Goal: Task Accomplishment & Management: Manage account settings

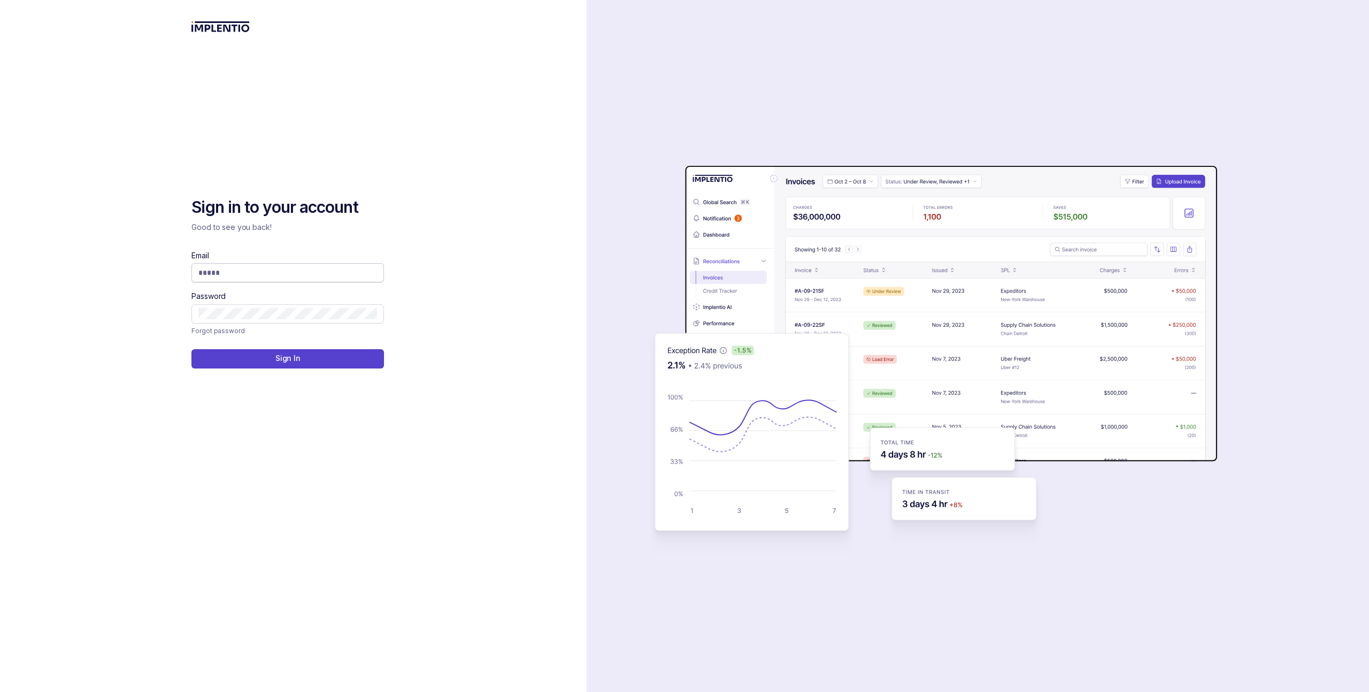
click at [324, 270] on input "Email" at bounding box center [287, 272] width 179 height 11
type input "*"
type input "**********"
click at [352, 267] on input "**********" at bounding box center [287, 272] width 179 height 11
